Goal: Task Accomplishment & Management: Use online tool/utility

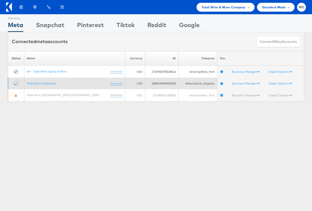
click at [42, 85] on td "Total Wine Enterprise (rename)" at bounding box center [74, 83] width 101 height 12
click at [46, 85] on link "Total Wine Enterprise" at bounding box center [41, 83] width 29 height 4
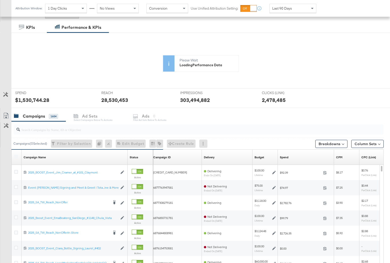
scroll to position [138, 0]
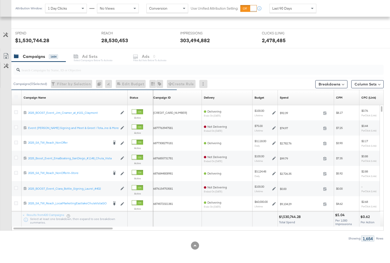
click at [48, 74] on div at bounding box center [198, 70] width 370 height 10
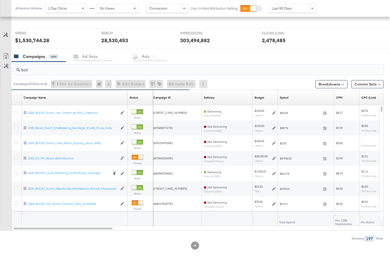
scroll to position [181, 0]
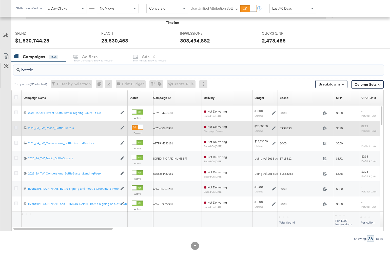
type input "bottle"
click at [14, 128] on icon at bounding box center [16, 128] width 4 height 4
click at [0, 0] on input "checkbox" at bounding box center [0, 0] width 0 height 0
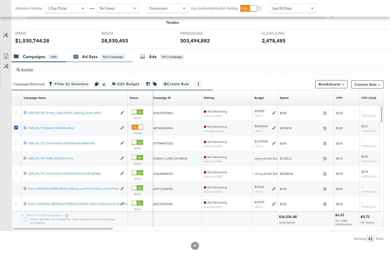
click at [96, 57] on div "Ad Sets" at bounding box center [89, 57] width 15 height 6
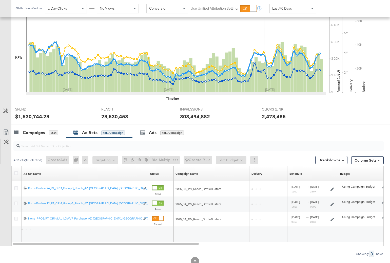
scroll to position [120, 0]
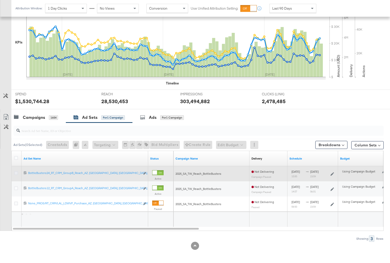
click at [18, 173] on icon at bounding box center [16, 173] width 4 height 4
click at [0, 0] on input "checkbox" at bounding box center [0, 0] width 0 height 0
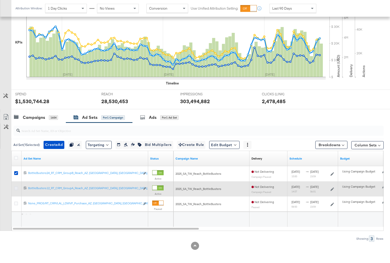
click at [16, 187] on icon at bounding box center [16, 189] width 4 height 4
click at [0, 0] on input "checkbox" at bounding box center [0, 0] width 0 height 0
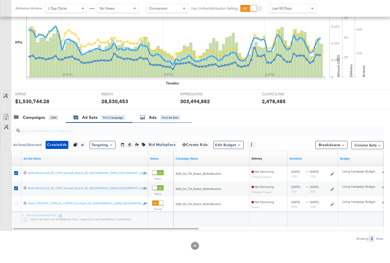
click at [149, 117] on div "Ads for 2 Ad Sets" at bounding box center [160, 118] width 40 height 6
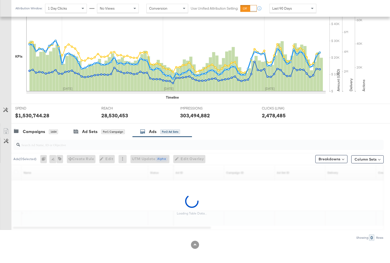
scroll to position [105, 0]
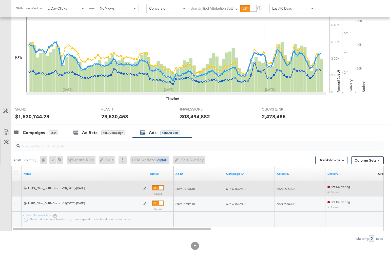
click at [16, 187] on icon at bounding box center [16, 189] width 4 height 4
click at [0, 0] on input "checkbox" at bounding box center [0, 0] width 0 height 0
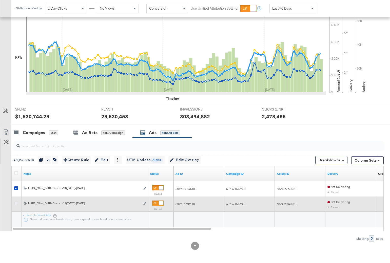
click at [16, 203] on icon at bounding box center [16, 204] width 4 height 4
click at [0, 0] on input "checkbox" at bounding box center [0, 0] width 0 height 0
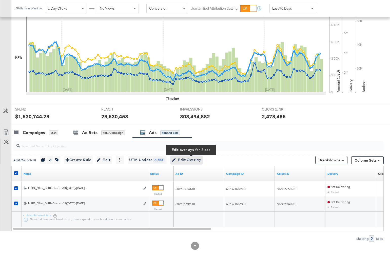
click at [196, 160] on span "Edit Overlay Edit overlays for 2 ads" at bounding box center [186, 160] width 29 height 6
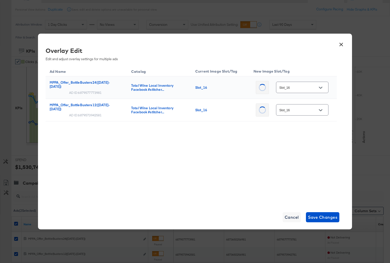
scroll to position [26, 0]
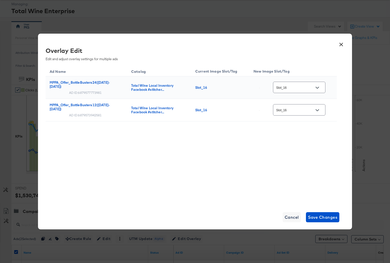
click at [307, 86] on input "Slot_16" at bounding box center [295, 88] width 40 height 6
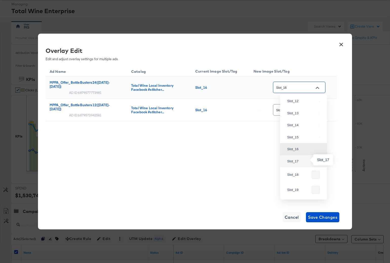
click at [305, 162] on div "Slot_17" at bounding box center [302, 161] width 30 height 5
type input "Slot_17"
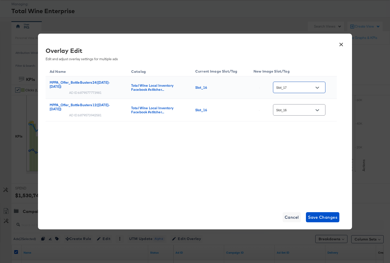
click at [304, 108] on input "Slot_16" at bounding box center [295, 110] width 40 height 6
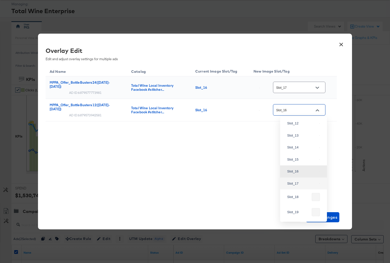
click at [309, 181] on div "Slot_17" at bounding box center [302, 183] width 30 height 5
type input "Slot_17"
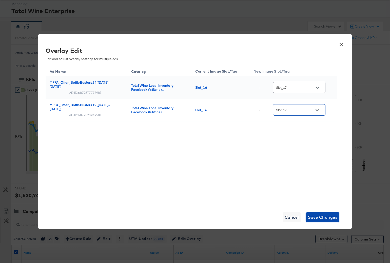
click at [327, 216] on span "Save Changes" at bounding box center [323, 217] width 30 height 7
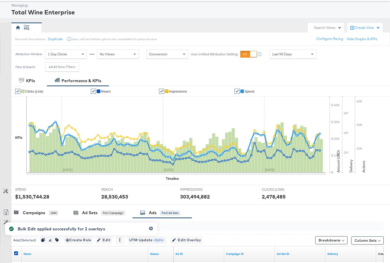
scroll to position [81, 0]
